Goal: Information Seeking & Learning: Learn about a topic

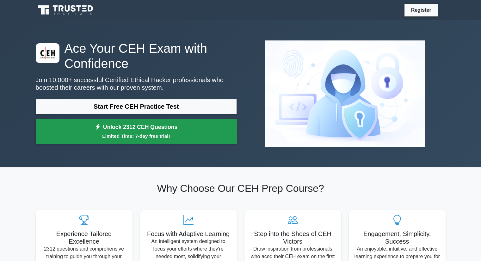
click at [144, 139] on small "Limited Time: 7-day free trial!" at bounding box center [136, 136] width 185 height 7
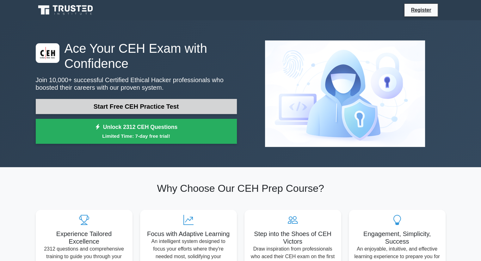
click at [186, 103] on link "Start Free CEH Practice Test" at bounding box center [136, 106] width 201 height 15
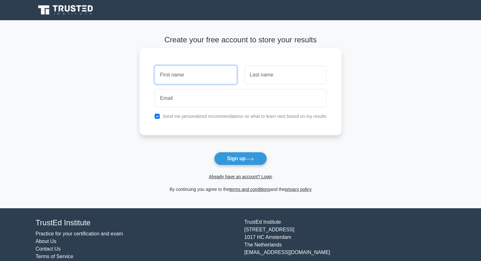
click at [200, 78] on input "text" at bounding box center [196, 75] width 82 height 18
type input "Vedant"
click at [211, 77] on input "Vedant" at bounding box center [196, 75] width 82 height 18
click at [216, 101] on input "email" at bounding box center [241, 98] width 172 height 18
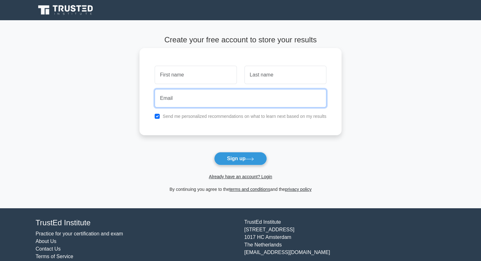
paste input "kayatow571@ampdial.com"
drag, startPoint x: 158, startPoint y: 101, endPoint x: 170, endPoint y: 101, distance: 11.4
click at [170, 101] on input "kayatow571@ampdial.com" at bounding box center [241, 98] width 172 height 18
type input "kayatow571@ampdial.com"
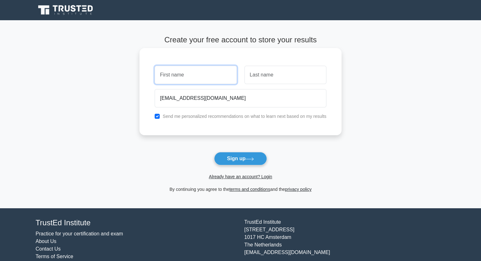
click at [177, 72] on input "text" at bounding box center [196, 75] width 82 height 18
paste input "kaya"
type input "kaya"
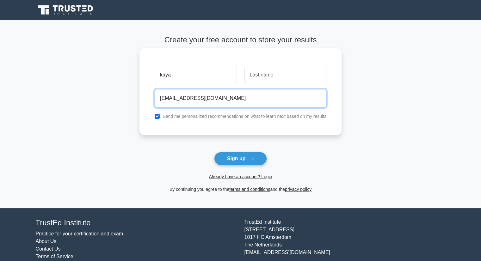
drag, startPoint x: 170, startPoint y: 99, endPoint x: 178, endPoint y: 101, distance: 8.1
click at [178, 101] on input "kayatow571@ampdial.com" at bounding box center [241, 98] width 172 height 18
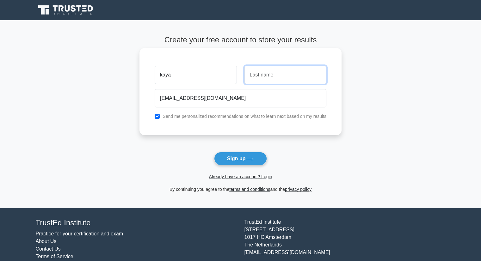
click at [258, 76] on input "text" at bounding box center [286, 75] width 82 height 18
paste input "tow"
type input "tow"
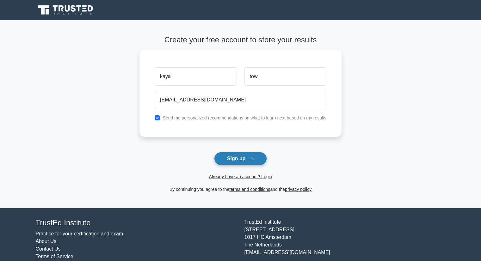
click at [233, 160] on button "Sign up" at bounding box center [240, 158] width 53 height 13
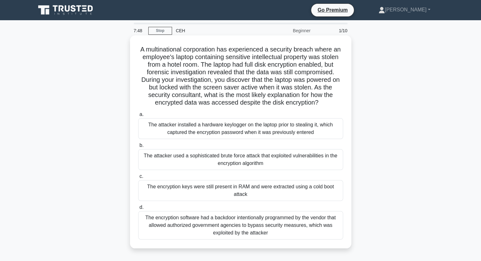
click at [196, 233] on div "The encryption software had a backdoor intentionally programmed by the vendor t…" at bounding box center [240, 225] width 205 height 28
click at [138, 210] on input "d. The encryption software had a backdoor intentionally programmed by the vendo…" at bounding box center [138, 208] width 0 height 4
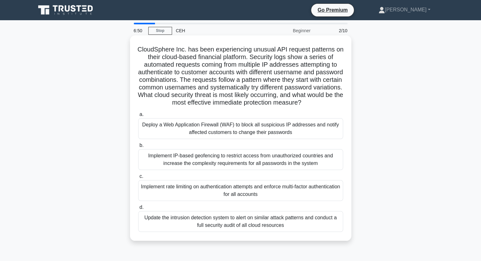
click at [246, 139] on div "Deploy a Web Application Firewall (WAF) to block all suspicious IP addresses an…" at bounding box center [240, 128] width 205 height 21
click at [138, 117] on input "a. Deploy a Web Application Firewall (WAF) to block all suspicious IP addresses…" at bounding box center [138, 115] width 0 height 4
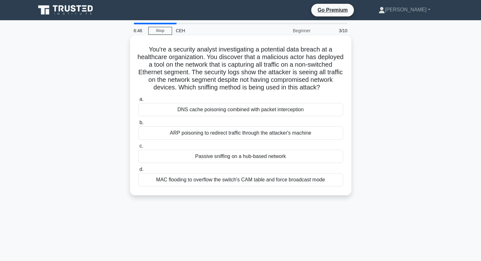
click at [248, 140] on div "ARP poisoning to redirect traffic through the attacker's machine" at bounding box center [240, 133] width 205 height 13
click at [138, 125] on input "b. ARP poisoning to redirect traffic through the attacker's machine" at bounding box center [138, 123] width 0 height 4
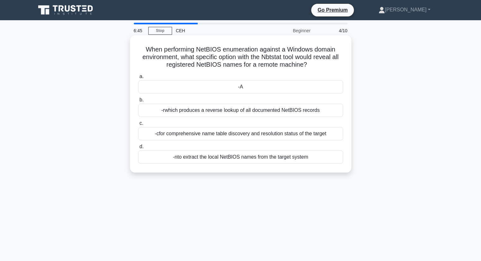
click at [256, 161] on div "-n to extract the local NetBIOS names from the target system" at bounding box center [240, 157] width 205 height 13
click at [138, 149] on input "d. -n to extract the local NetBIOS names from the target system" at bounding box center [138, 147] width 0 height 4
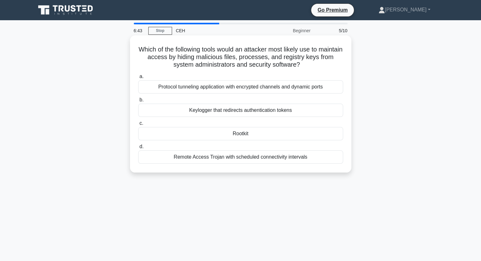
click at [266, 135] on div "Rootkit" at bounding box center [240, 133] width 205 height 13
click at [138, 126] on input "c. Rootkit" at bounding box center [138, 123] width 0 height 4
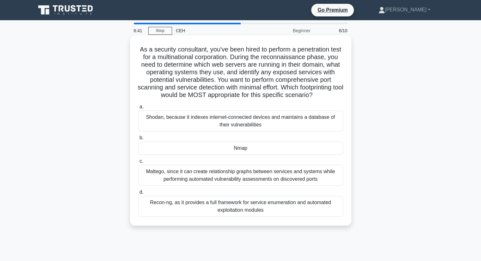
click at [271, 119] on div "Shodan, because it indexes internet-connected devices and maintains a database …" at bounding box center [240, 121] width 205 height 21
click at [138, 109] on input "a. Shodan, because it indexes internet-connected devices and maintains a databa…" at bounding box center [138, 107] width 0 height 4
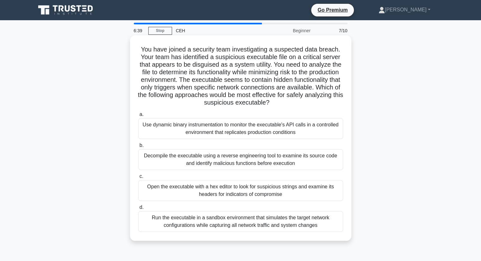
click at [283, 187] on div "Open the executable with a hex editor to look for suspicious strings and examin…" at bounding box center [240, 190] width 205 height 21
click at [138, 179] on input "c. Open the executable with a hex editor to look for suspicious strings and exa…" at bounding box center [138, 177] width 0 height 4
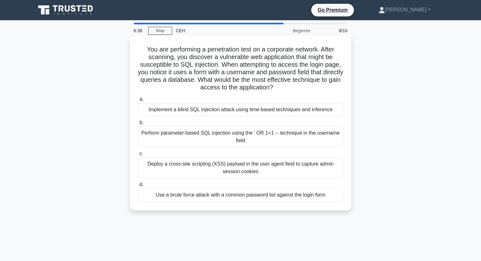
click at [285, 164] on div "Deploy a cross-site scripting (XSS) payload in the user agent field to capture …" at bounding box center [240, 168] width 205 height 21
click at [138, 156] on input "c. Deploy a cross-site scripting (XSS) payload in the user agent field to captu…" at bounding box center [138, 154] width 0 height 4
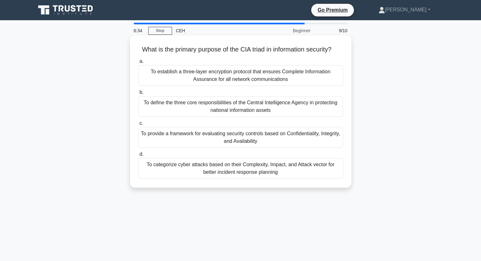
click at [293, 117] on div "To define the three core responsibilities of the Central Intelligence Agency in…" at bounding box center [240, 106] width 205 height 21
click at [138, 95] on input "b. To define the three core responsibilities of the Central Intelligence Agency…" at bounding box center [138, 92] width 0 height 4
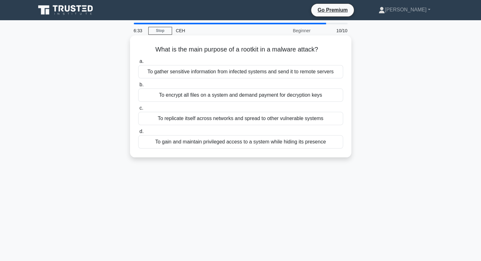
click at [292, 138] on div "To gain and maintain privileged access to a system while hiding its presence" at bounding box center [240, 141] width 205 height 13
click at [138, 134] on input "d. To gain and maintain privileged access to a system while hiding its presence" at bounding box center [138, 132] width 0 height 4
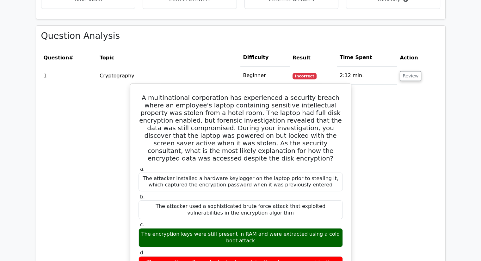
scroll to position [492, 0]
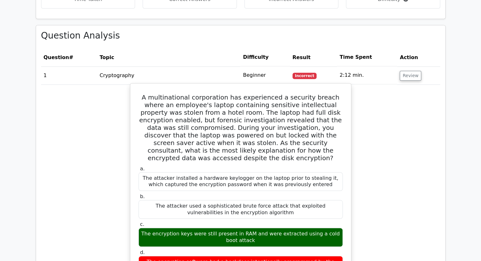
drag, startPoint x: 315, startPoint y: 203, endPoint x: 247, endPoint y: 213, distance: 69.1
click at [247, 228] on div "The encryption keys were still present in RAM and were extracted using a cold b…" at bounding box center [241, 237] width 204 height 19
copy div "cold boot attack"
